Goal: Task Accomplishment & Management: Manage account settings

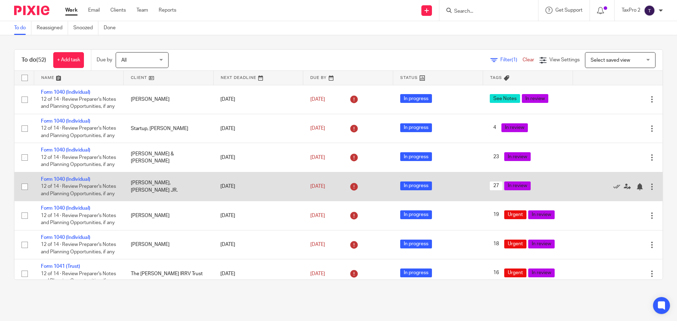
scroll to position [35, 0]
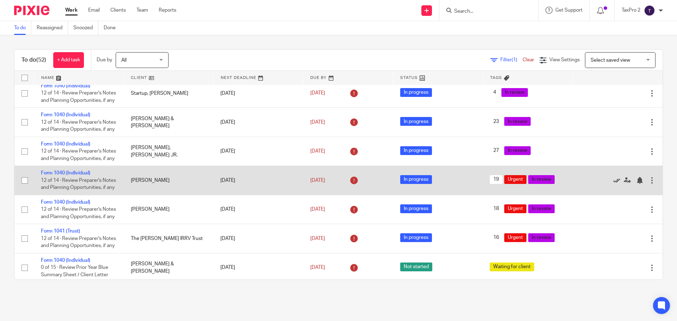
click at [613, 184] on icon at bounding box center [616, 180] width 7 height 7
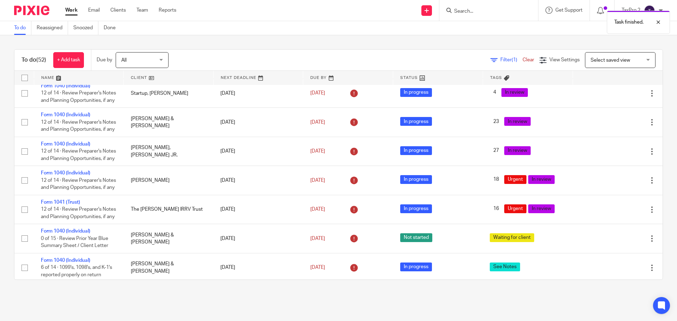
click at [613, 184] on icon at bounding box center [616, 180] width 7 height 7
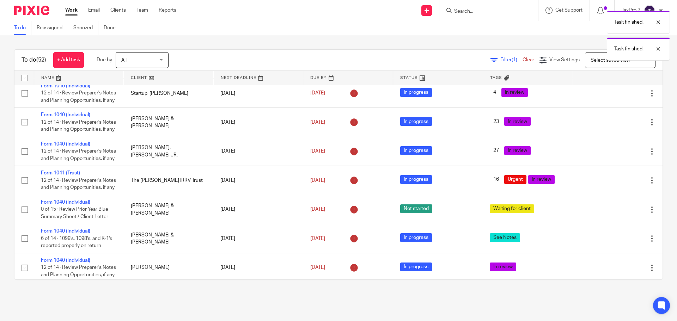
click at [613, 184] on icon at bounding box center [616, 180] width 7 height 7
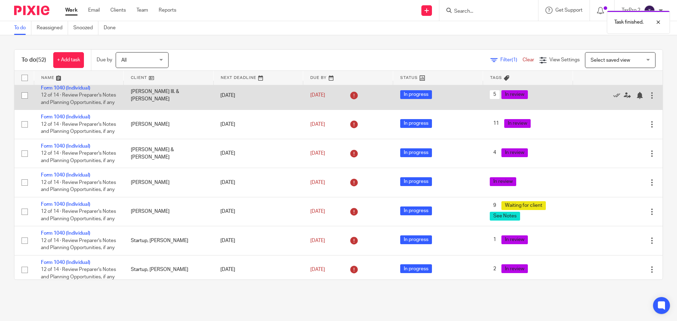
scroll to position [529, 0]
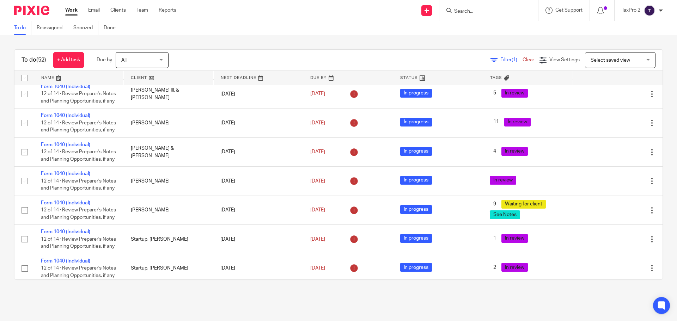
click at [165, 78] on link at bounding box center [169, 78] width 90 height 14
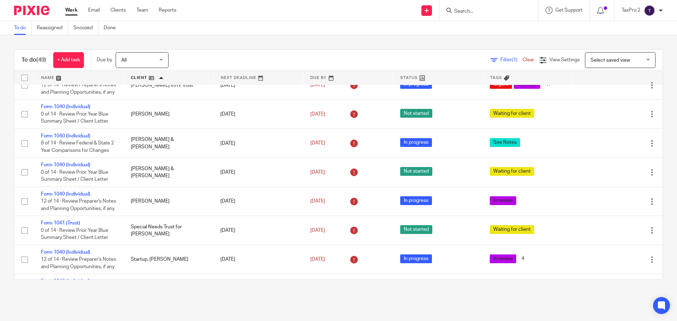
scroll to position [1022, 0]
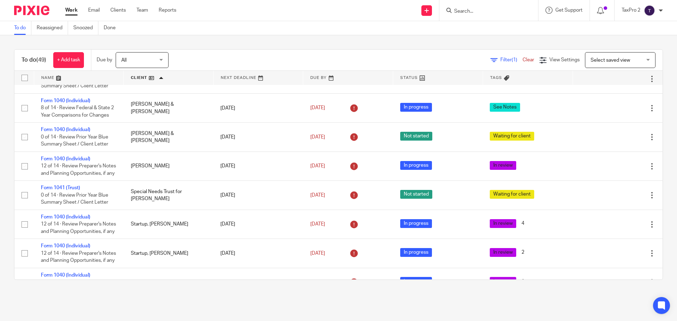
click at [613, 54] on icon at bounding box center [616, 50] width 7 height 7
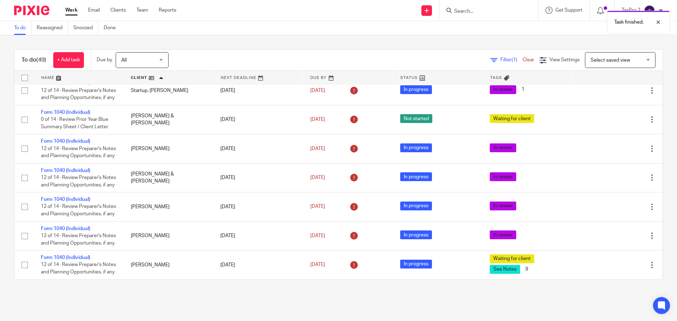
scroll to position [1358, 0]
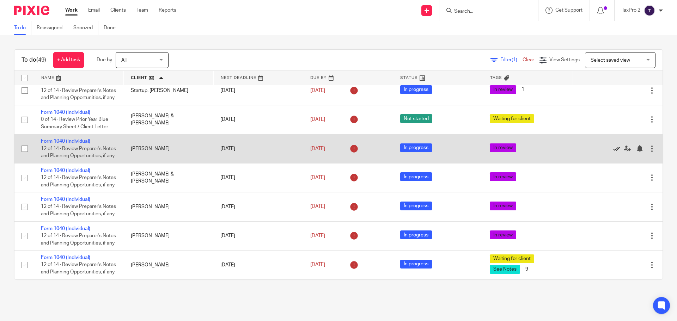
click at [613, 145] on icon at bounding box center [616, 148] width 7 height 7
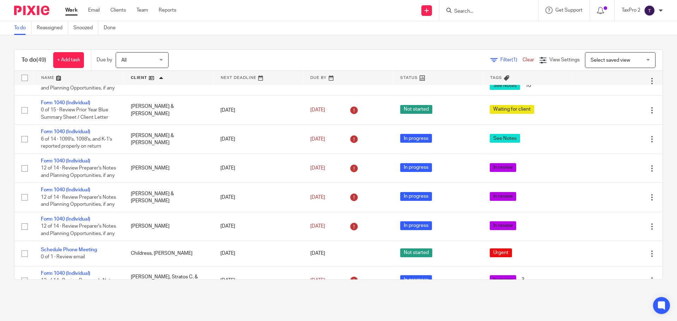
scroll to position [0, 0]
